Goal: Find specific page/section: Find specific page/section

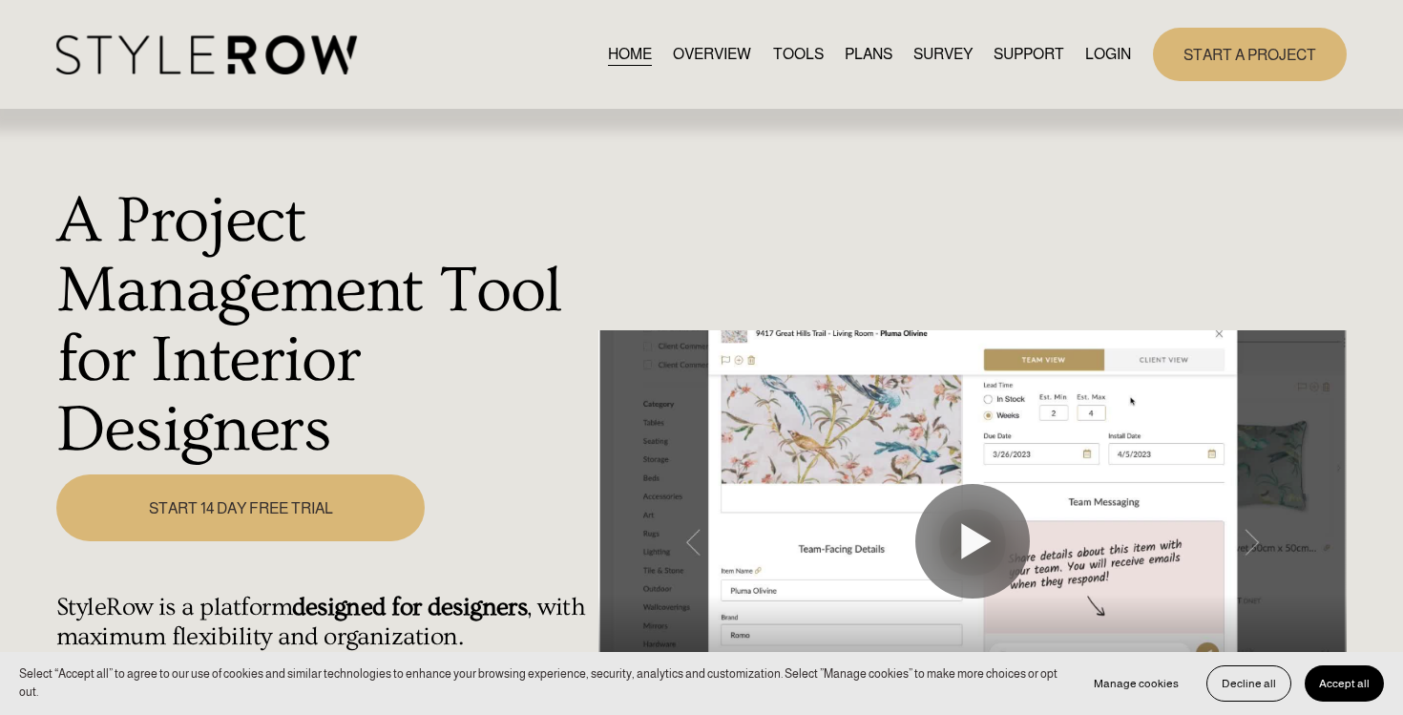
click at [1103, 52] on link "LOGIN" at bounding box center [1108, 54] width 46 height 26
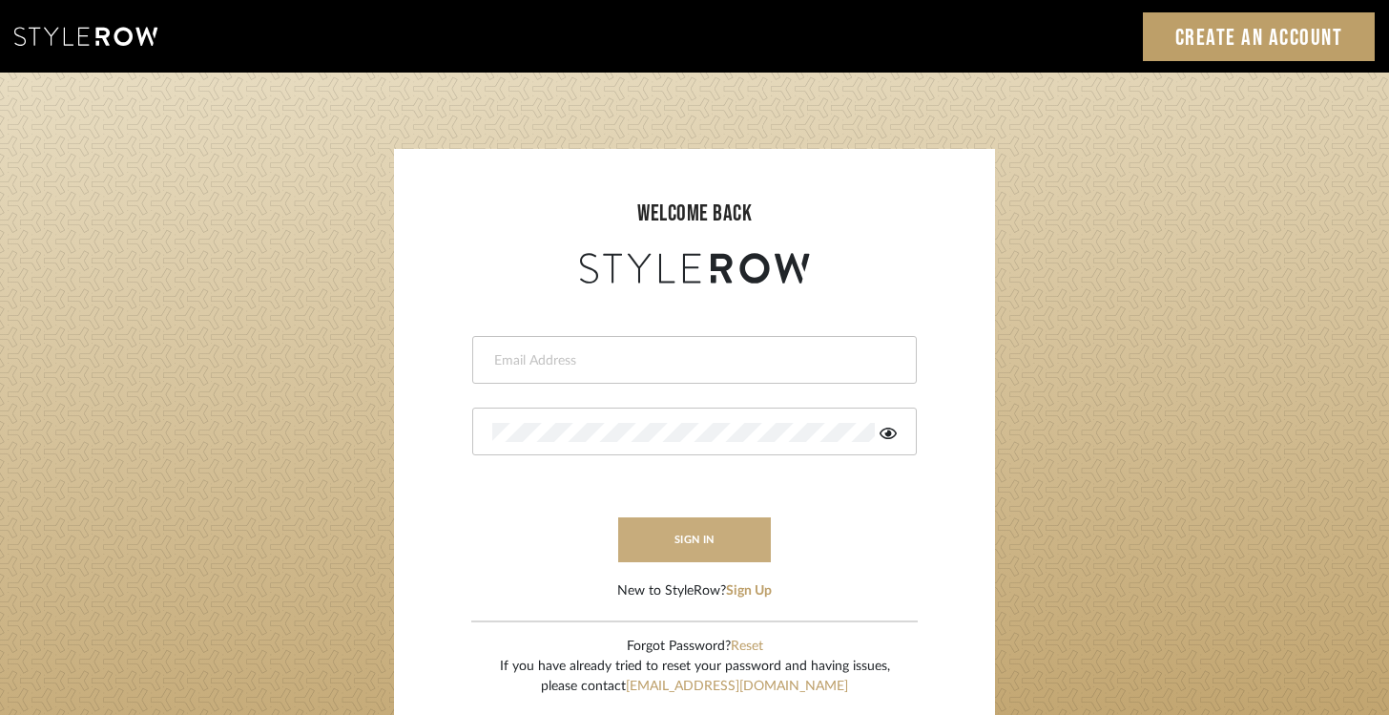
type input "[EMAIL_ADDRESS][DOMAIN_NAME]"
click at [687, 536] on button "sign in" at bounding box center [694, 539] width 153 height 45
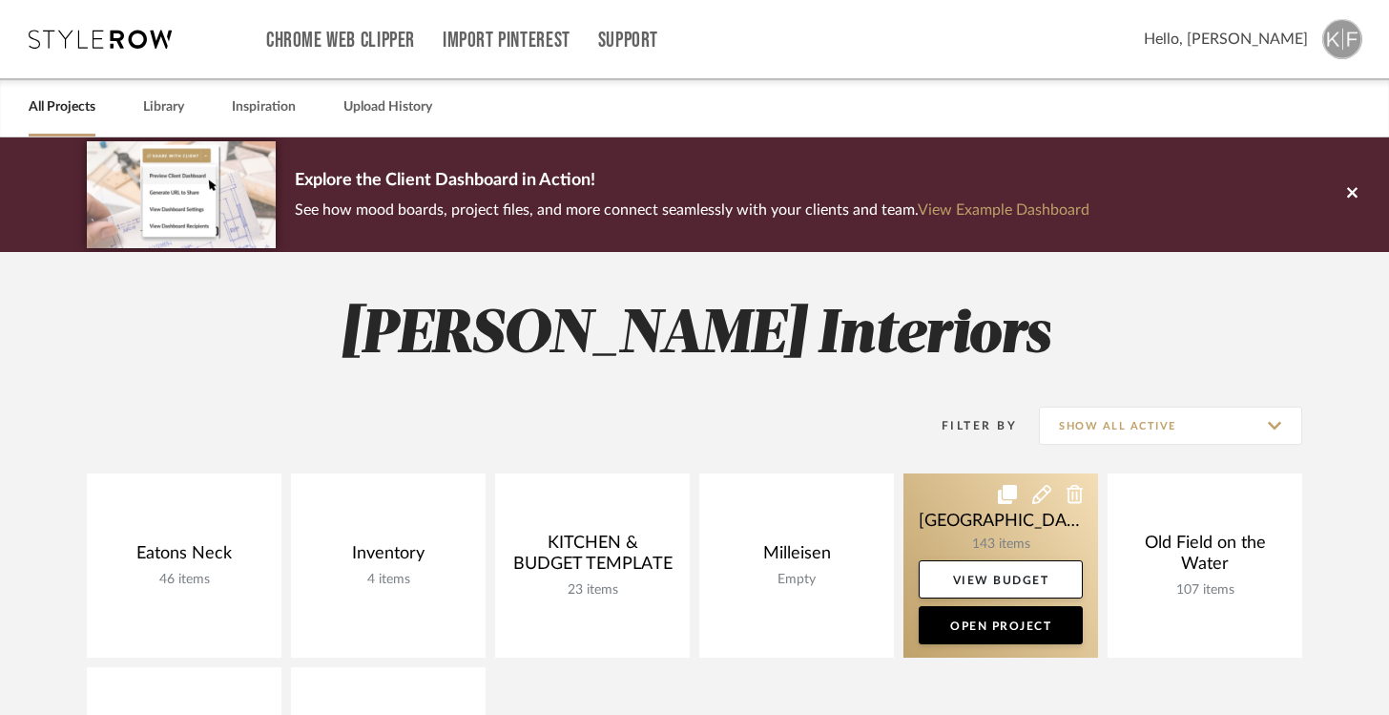
click at [993, 528] on link at bounding box center [1001, 565] width 195 height 184
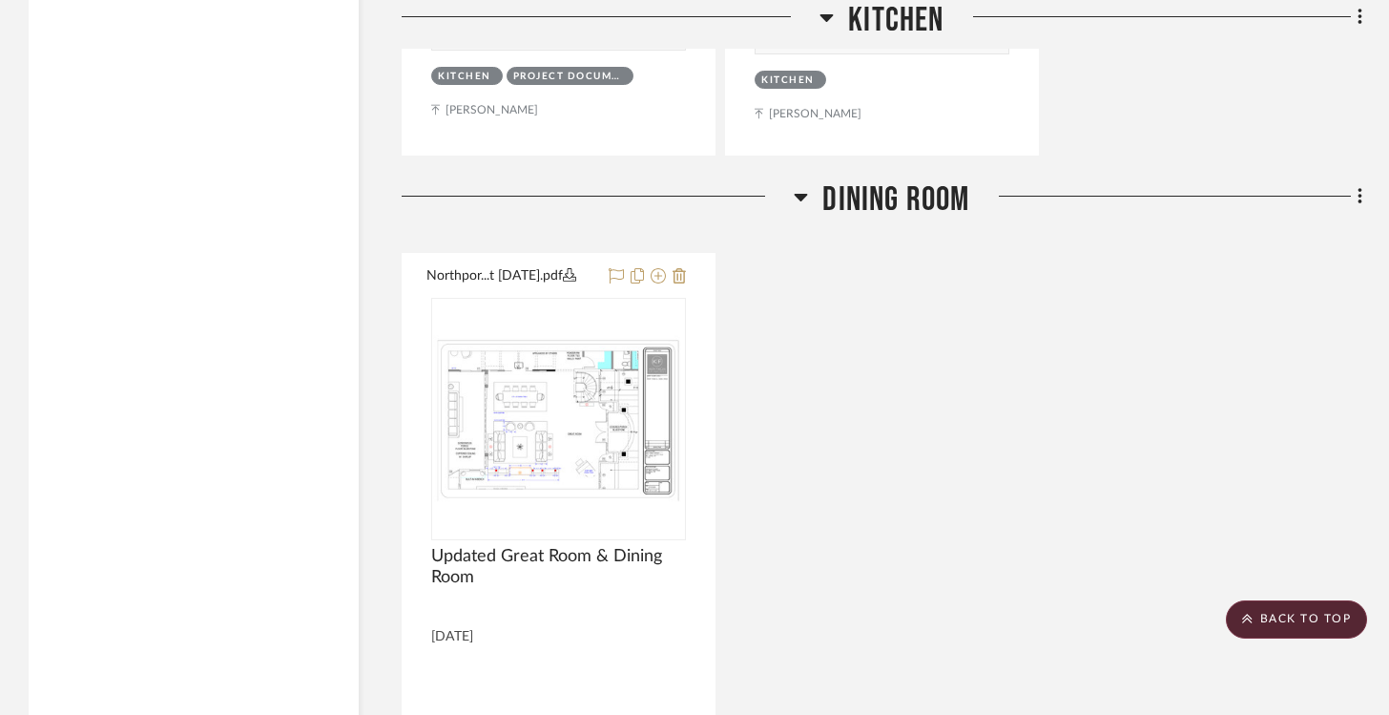
scroll to position [17595, 0]
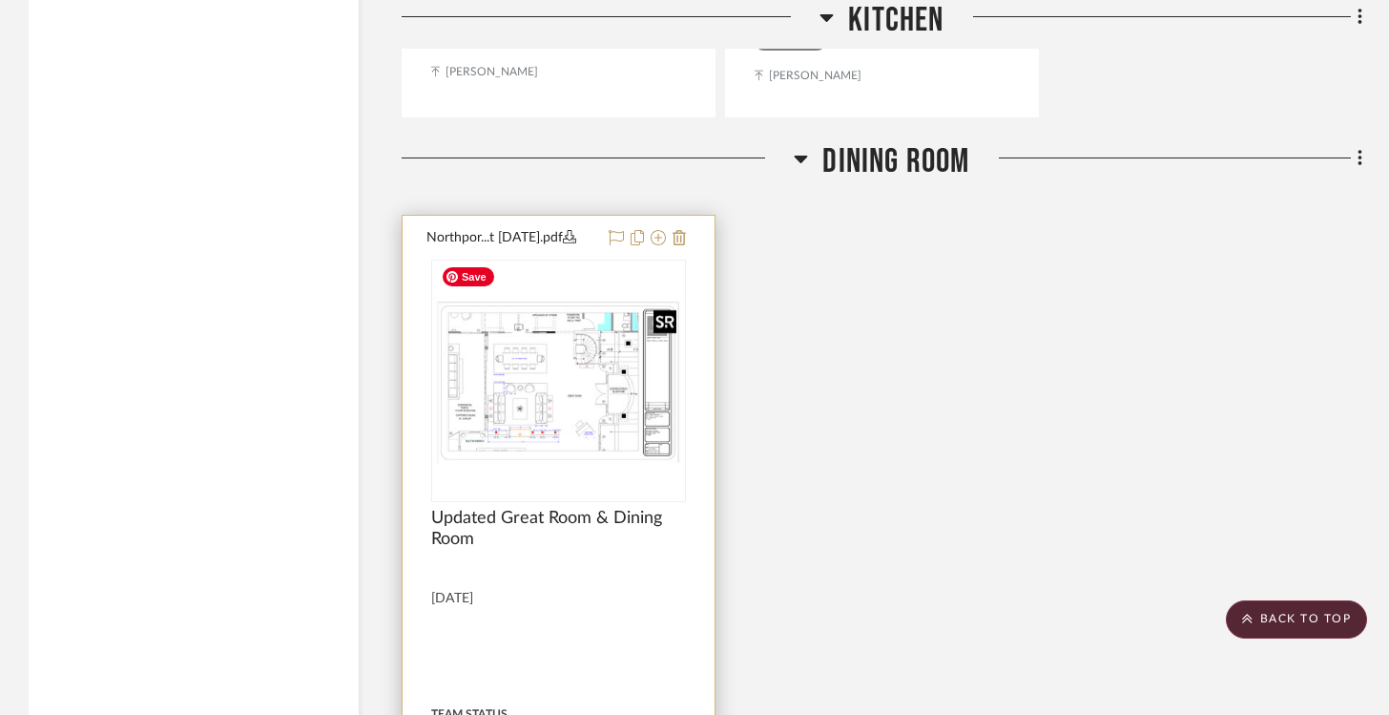
click at [564, 349] on img "0" at bounding box center [558, 380] width 251 height 167
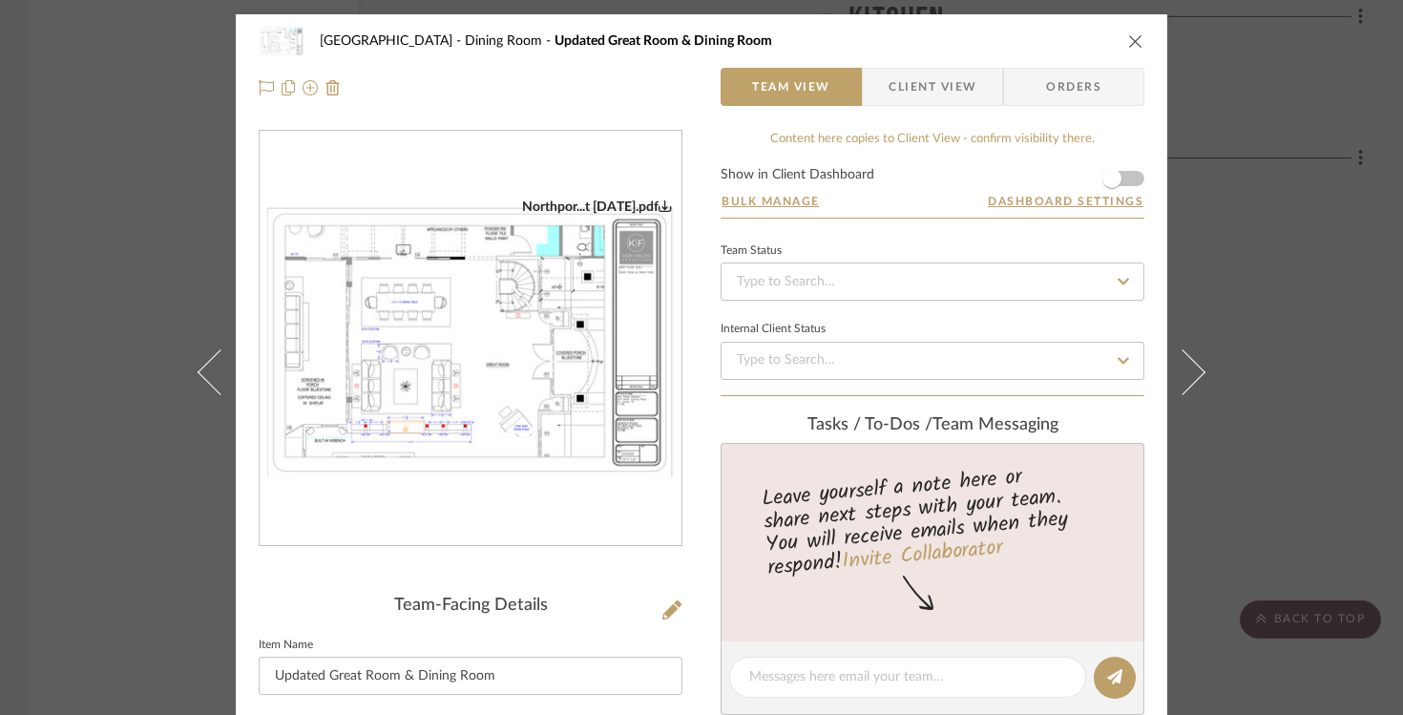
click at [439, 368] on img "0" at bounding box center [471, 338] width 422 height 281
